Goal: Check status: Check status

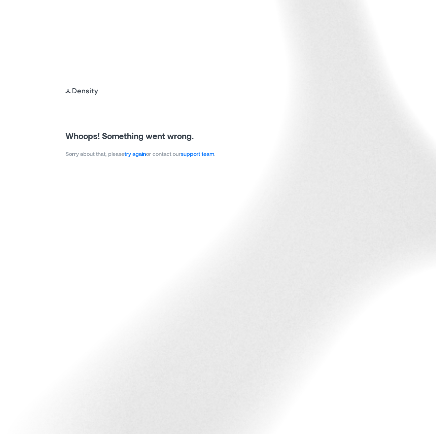
click at [135, 154] on link "try again" at bounding box center [136, 153] width 22 height 6
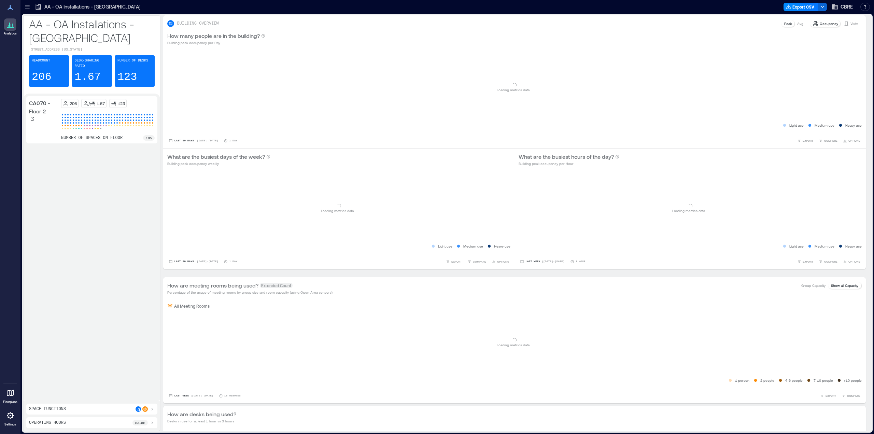
click at [28, 6] on icon at bounding box center [27, 6] width 7 height 7
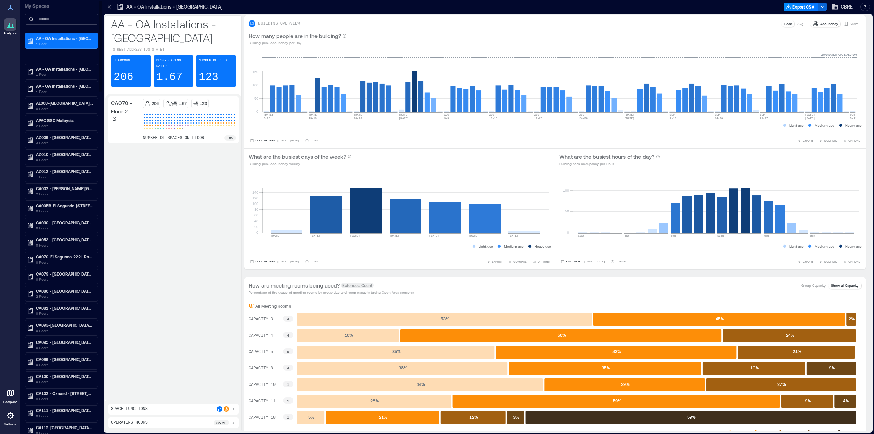
click at [63, 20] on input at bounding box center [62, 19] width 74 height 11
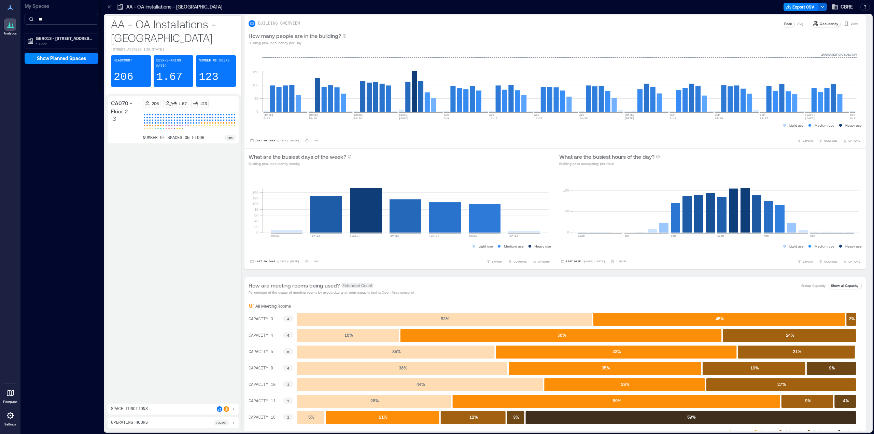
type input "*"
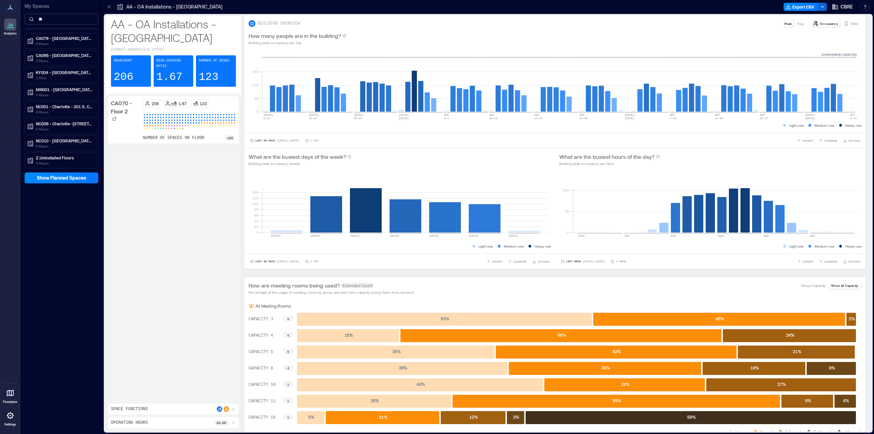
type input "*"
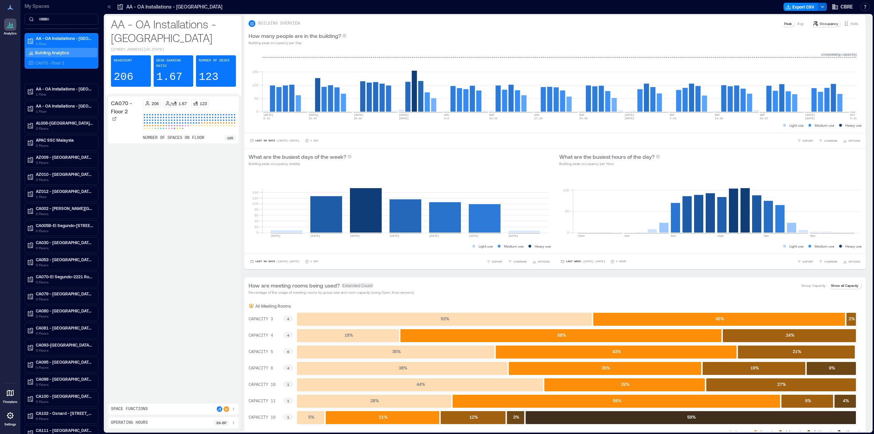
click at [5, 124] on div "Analytics Floorplans Settings" at bounding box center [10, 217] width 20 height 434
drag, startPoint x: 490, startPoint y: 31, endPoint x: 486, endPoint y: 31, distance: 4.4
click at [436, 31] on div "How many people are in the building? Building peak occupancy per Day" at bounding box center [554, 39] width 621 height 22
click at [56, 23] on input at bounding box center [62, 19] width 74 height 11
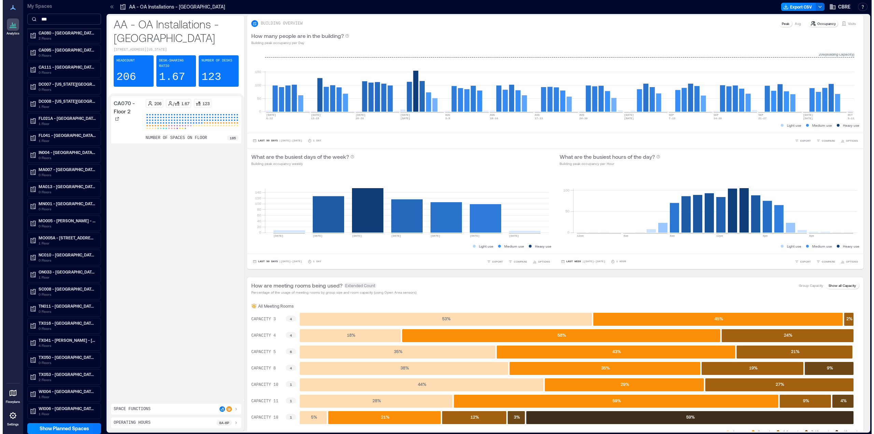
scroll to position [0, 0]
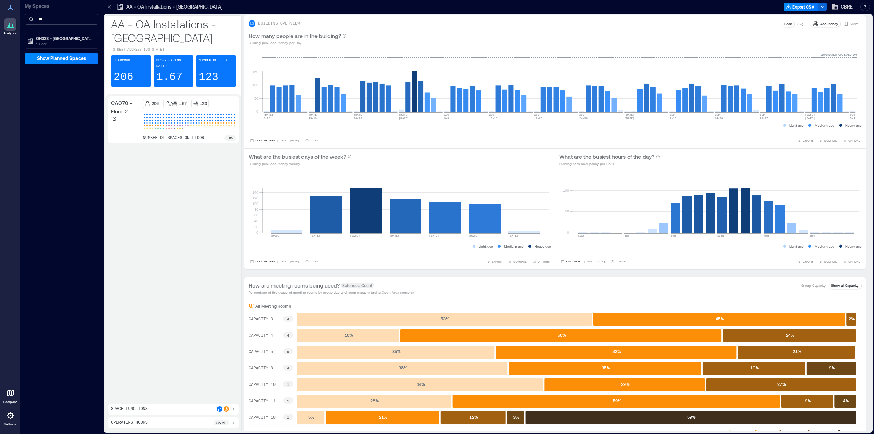
type input "*"
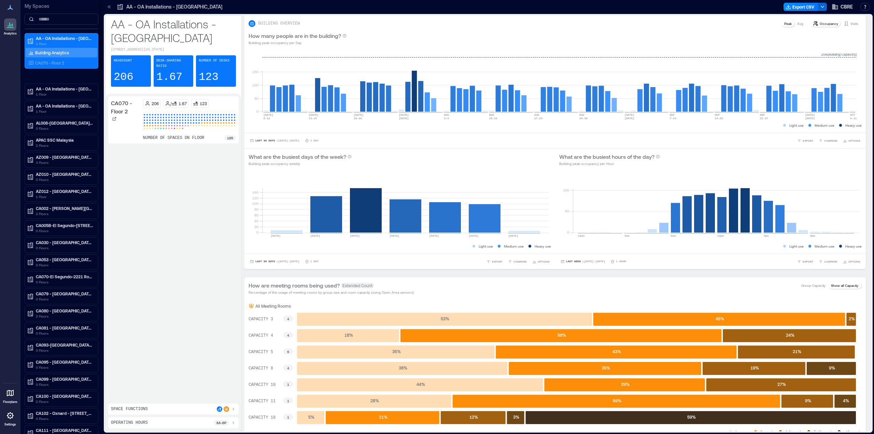
drag, startPoint x: 501, startPoint y: 26, endPoint x: 96, endPoint y: 12, distance: 404.9
click at [436, 26] on div "BUILDING OVERVIEW Peak Avg Occupancy Visits" at bounding box center [555, 23] width 613 height 8
click at [56, 23] on input at bounding box center [62, 19] width 74 height 11
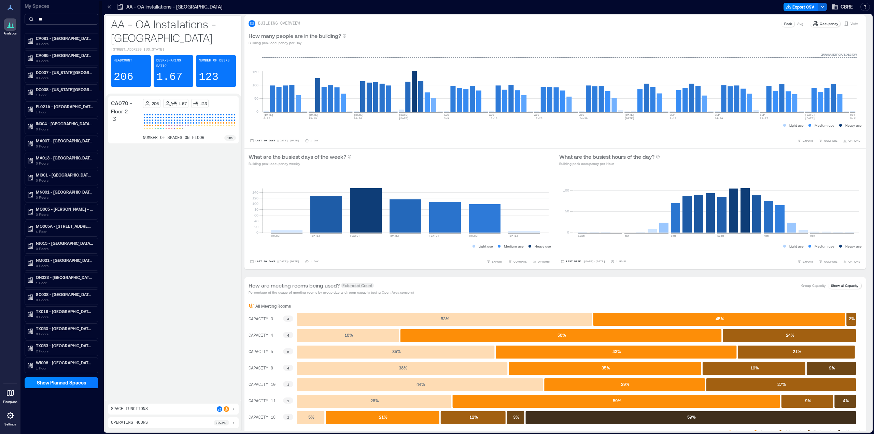
type input "*"
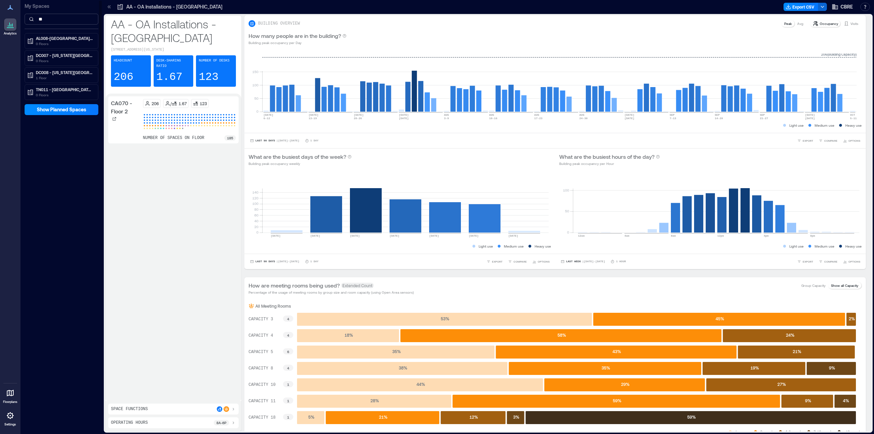
type input "*"
type input "***"
